Goal: Navigation & Orientation: Find specific page/section

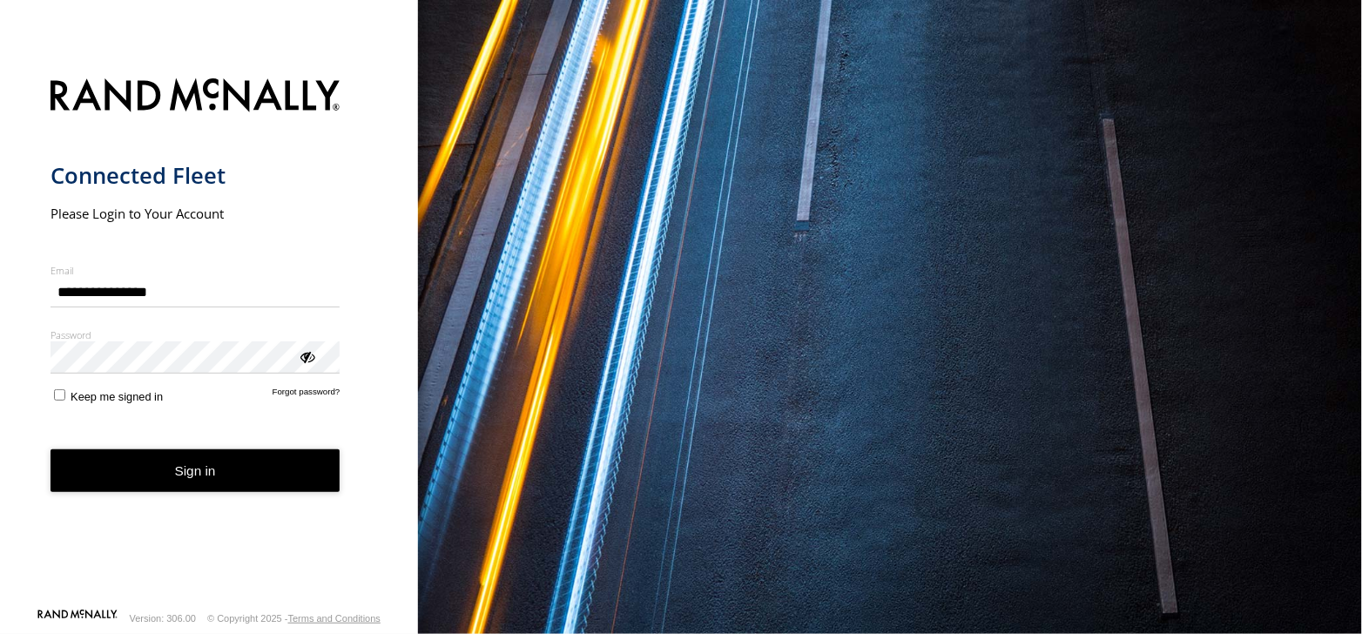
click at [160, 461] on button "Sign in" at bounding box center [195, 470] width 290 height 43
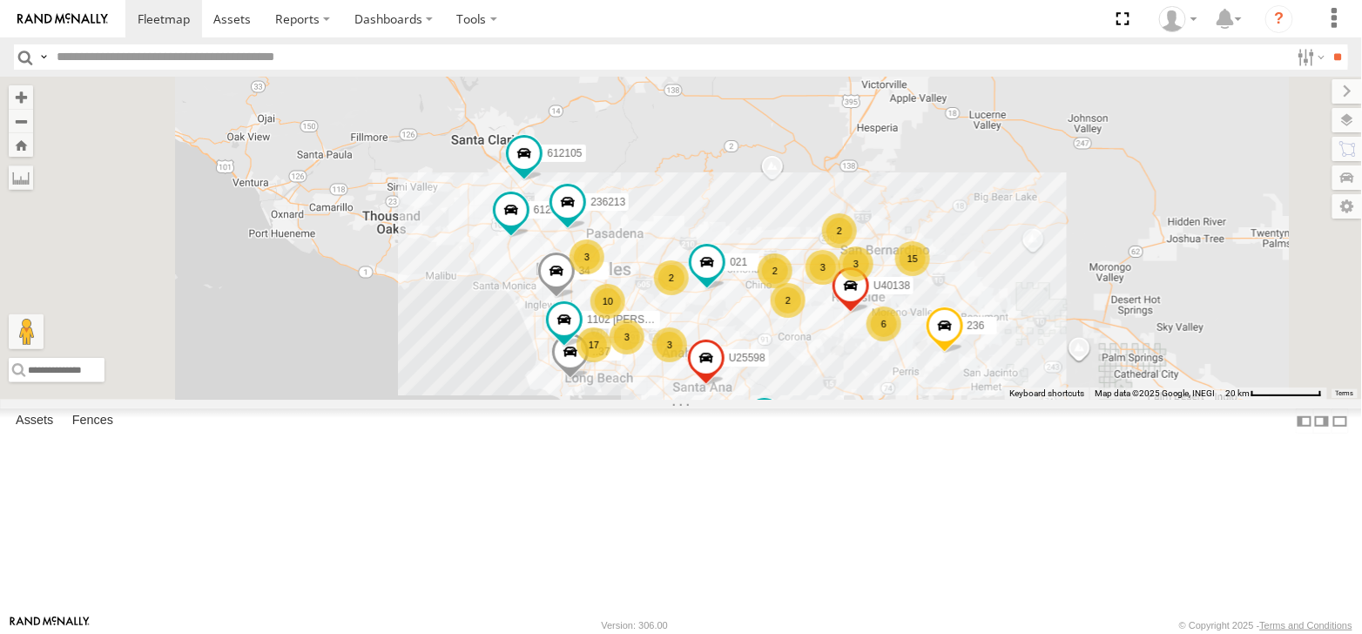
drag, startPoint x: 1343, startPoint y: 117, endPoint x: 1329, endPoint y: 124, distance: 16.4
click at [1342, 117] on label at bounding box center [1347, 120] width 30 height 24
click at [0, 0] on label at bounding box center [0, 0] width 0 height 0
click at [0, 0] on span "Satellite + Roadmap" at bounding box center [0, 0] width 0 height 0
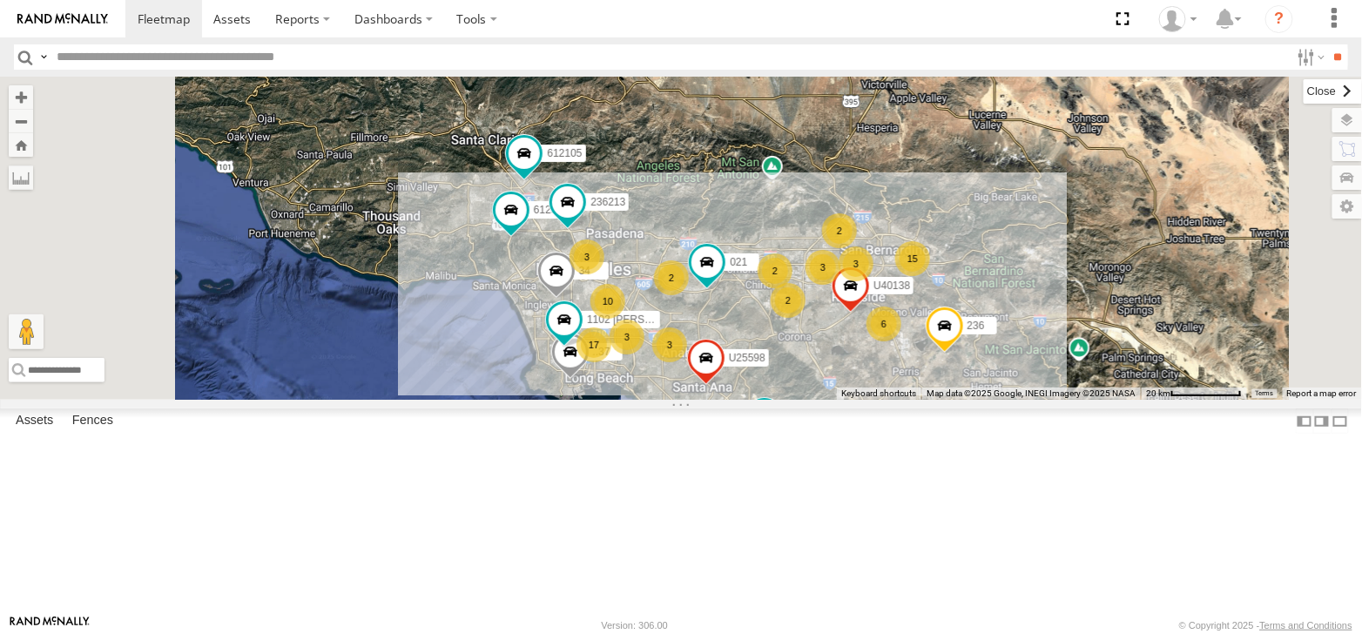
click at [1303, 92] on label at bounding box center [1332, 91] width 58 height 24
